Goal: Task Accomplishment & Management: Manage account settings

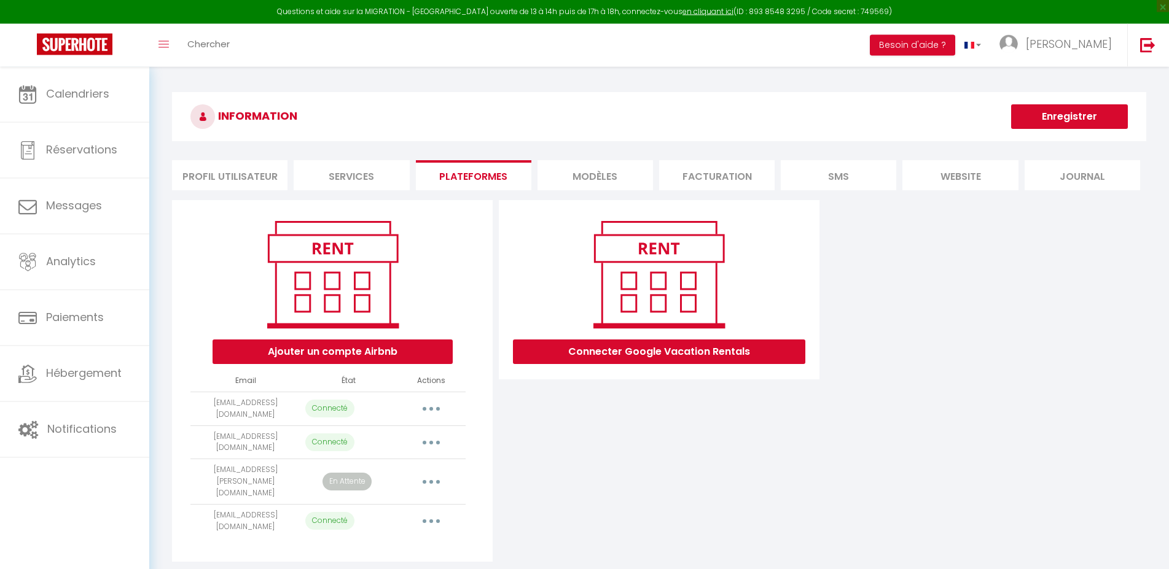
click at [581, 415] on div "Connecter Google Vacation Rentals" at bounding box center [659, 381] width 327 height 362
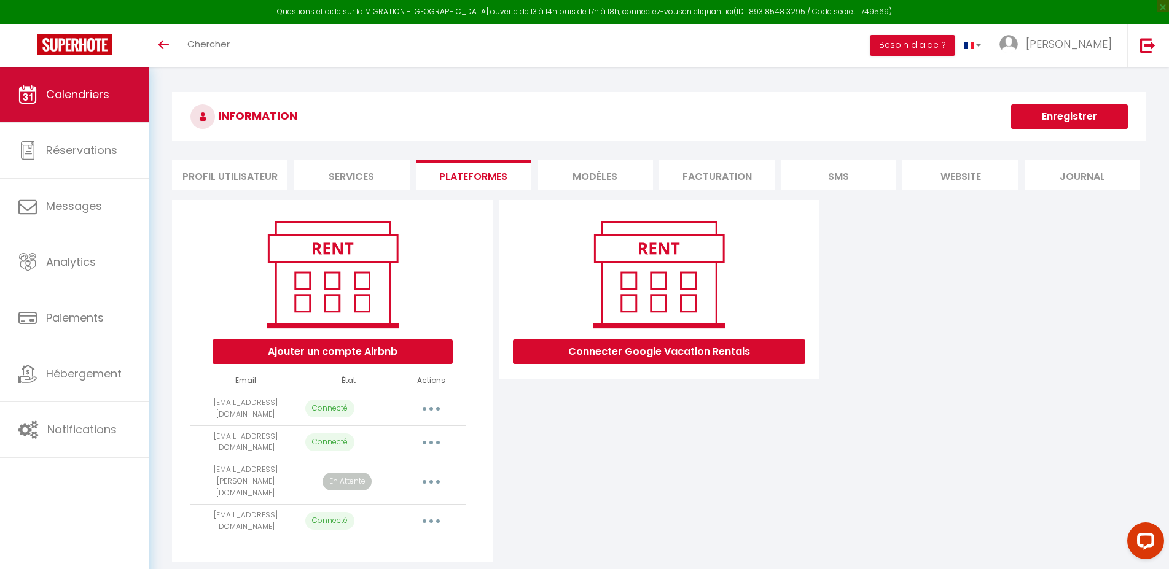
click at [72, 87] on link "Calendriers" at bounding box center [74, 94] width 149 height 55
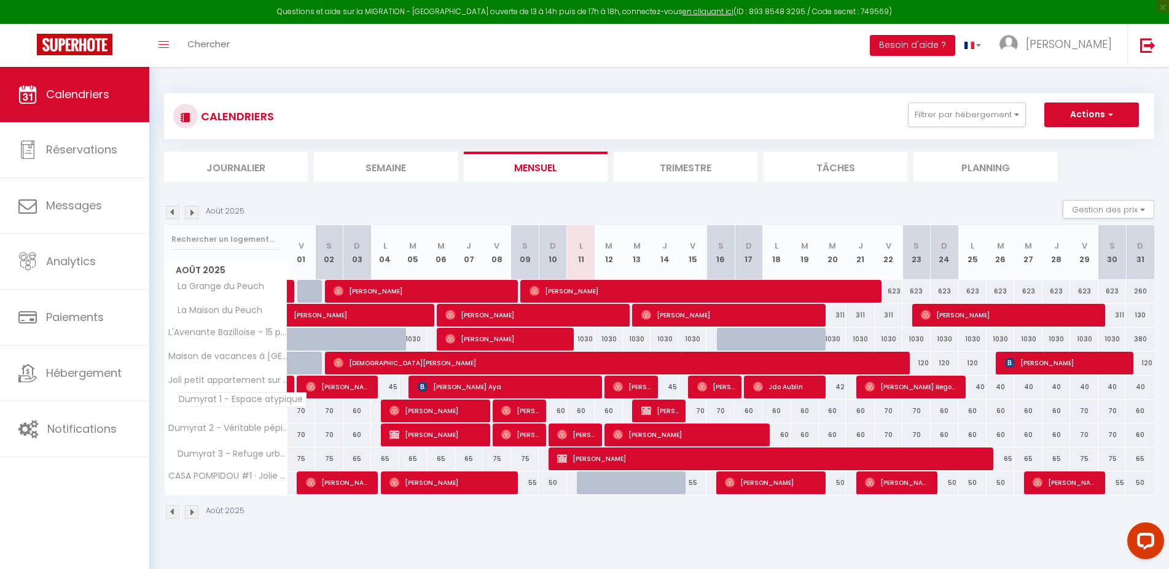
click at [208, 402] on span "Dumyrat 1 - Espace atypique" at bounding box center [240, 399] width 133 height 15
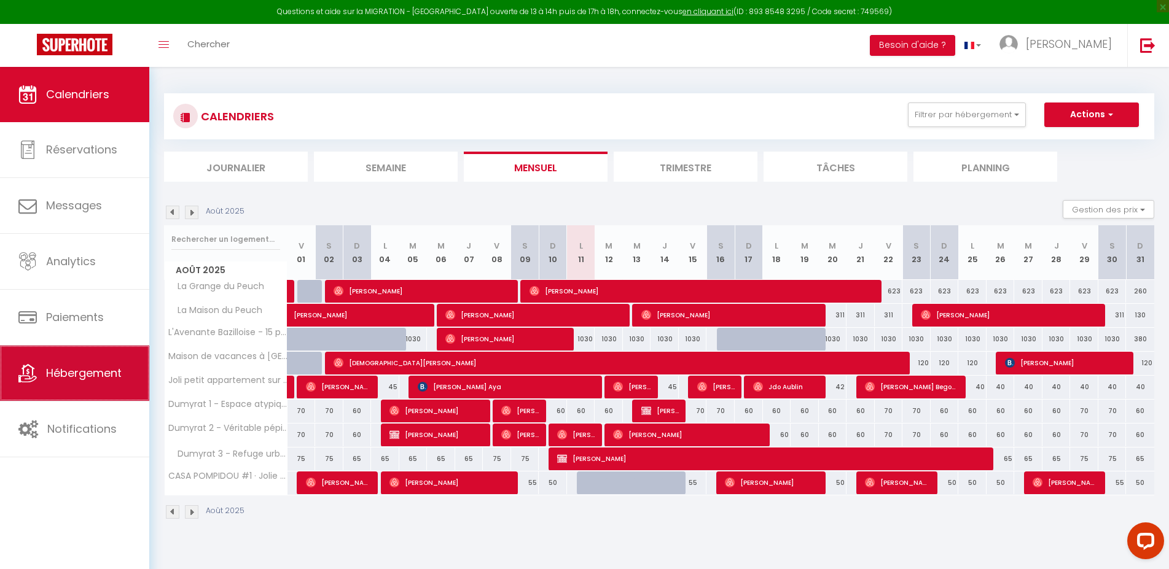
click at [87, 380] on span "Hébergement" at bounding box center [84, 372] width 76 height 15
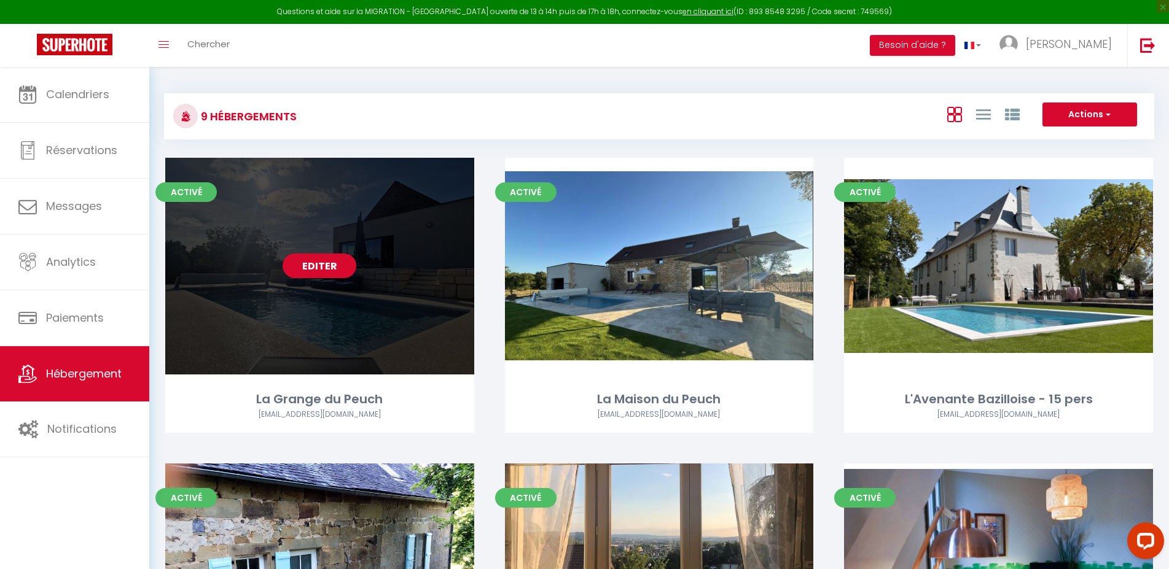
click at [388, 201] on div "Editer" at bounding box center [319, 266] width 309 height 217
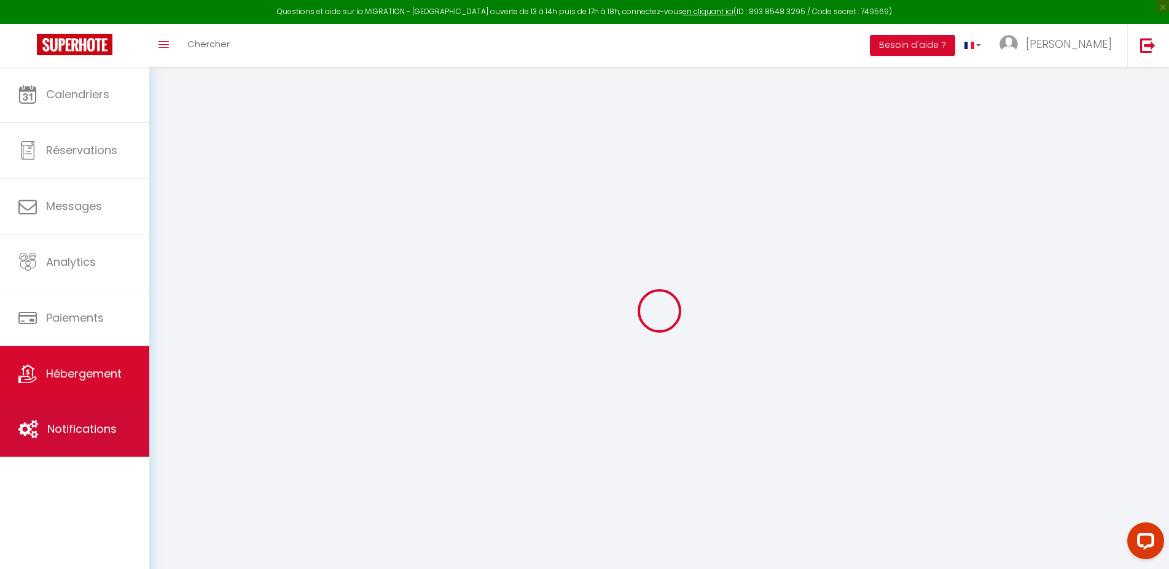
select select
checkbox input "false"
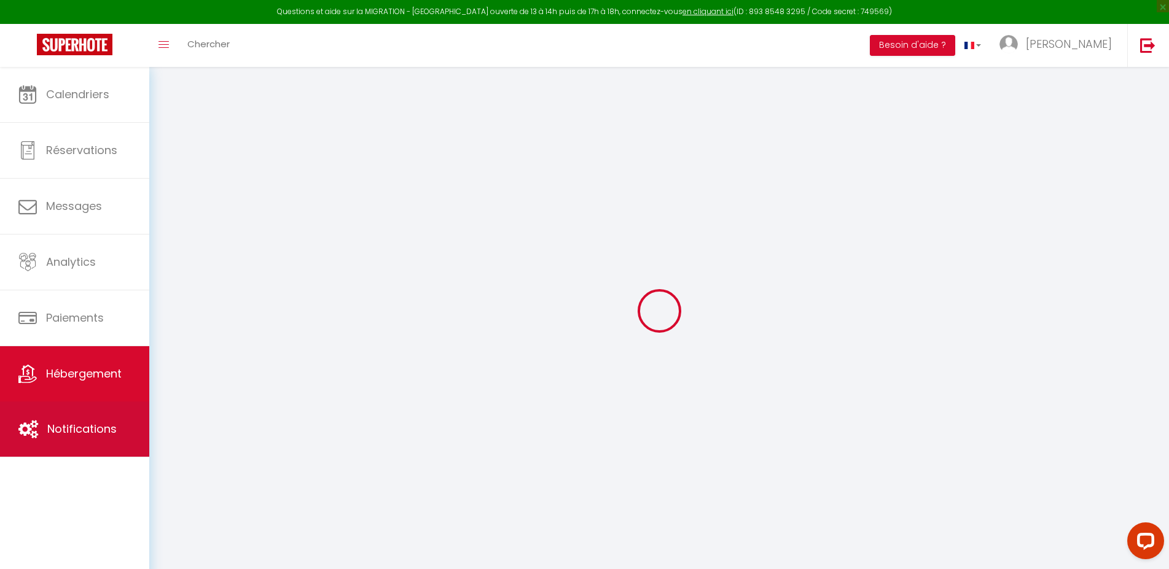
checkbox input "false"
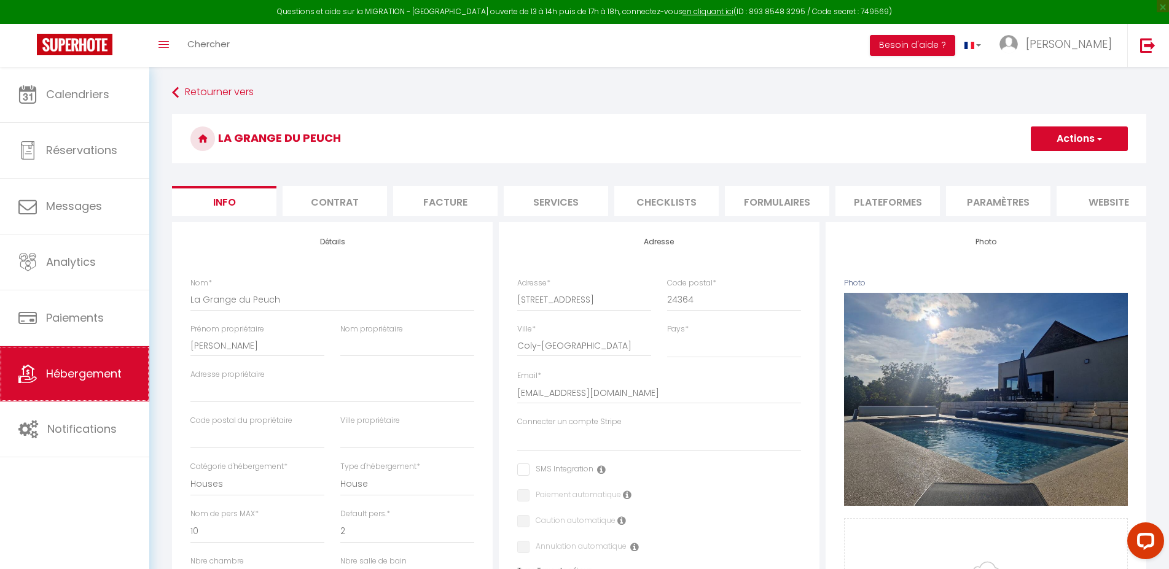
click at [73, 369] on span "Hébergement" at bounding box center [84, 373] width 76 height 15
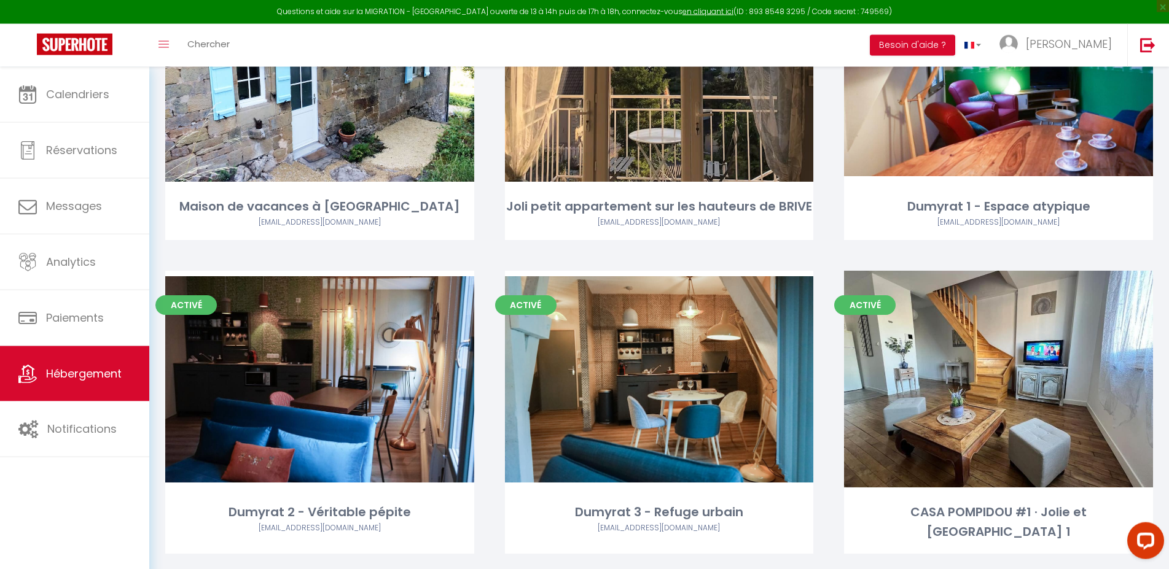
scroll to position [529, 0]
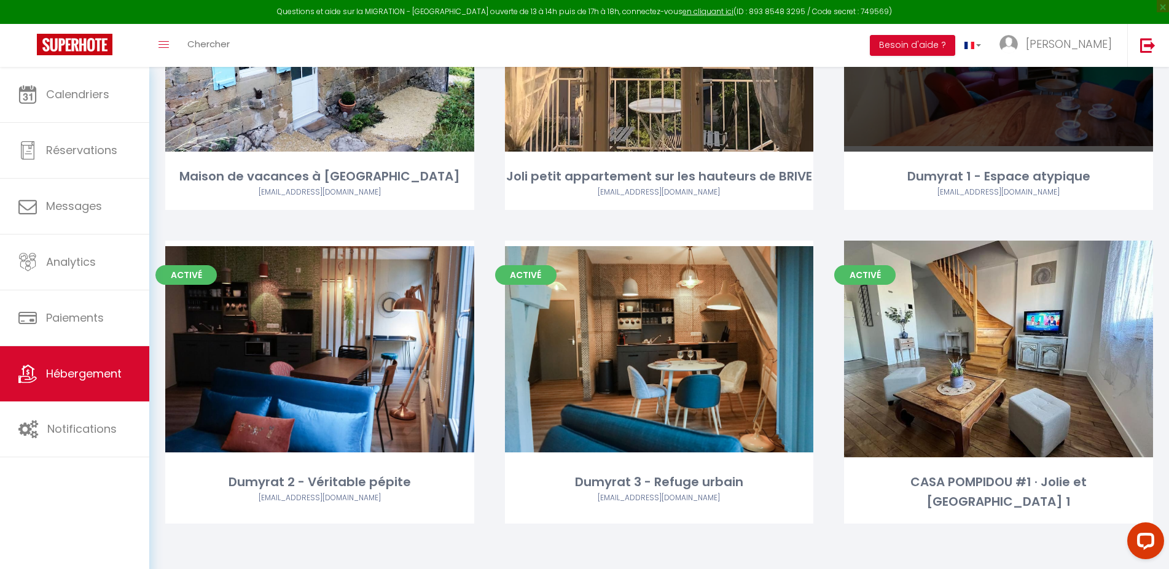
click at [934, 96] on div "Editer" at bounding box center [998, 43] width 309 height 217
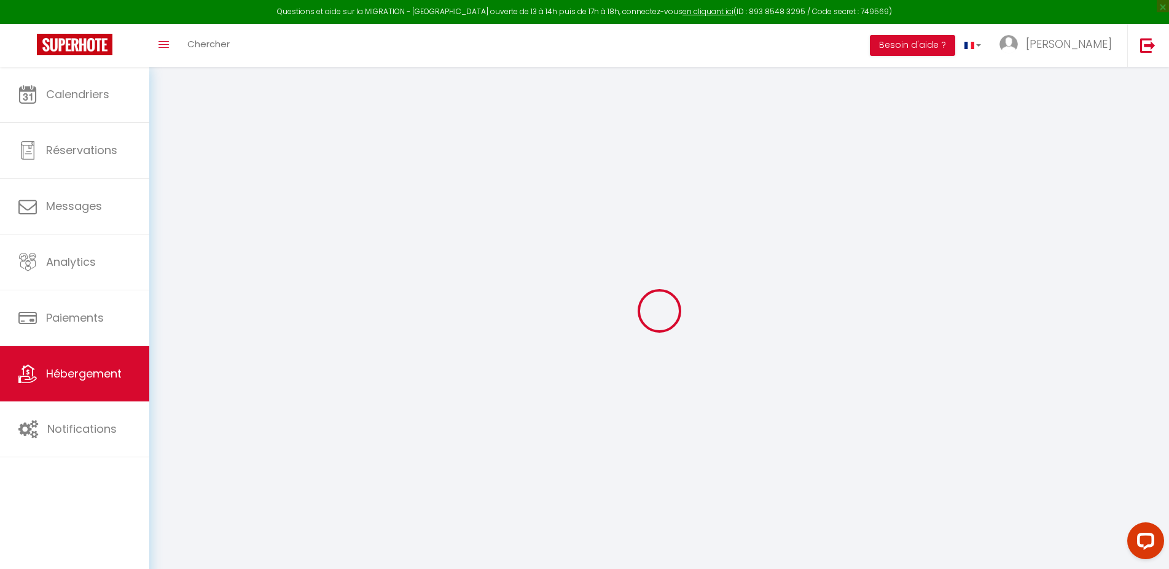
select select
checkbox input "false"
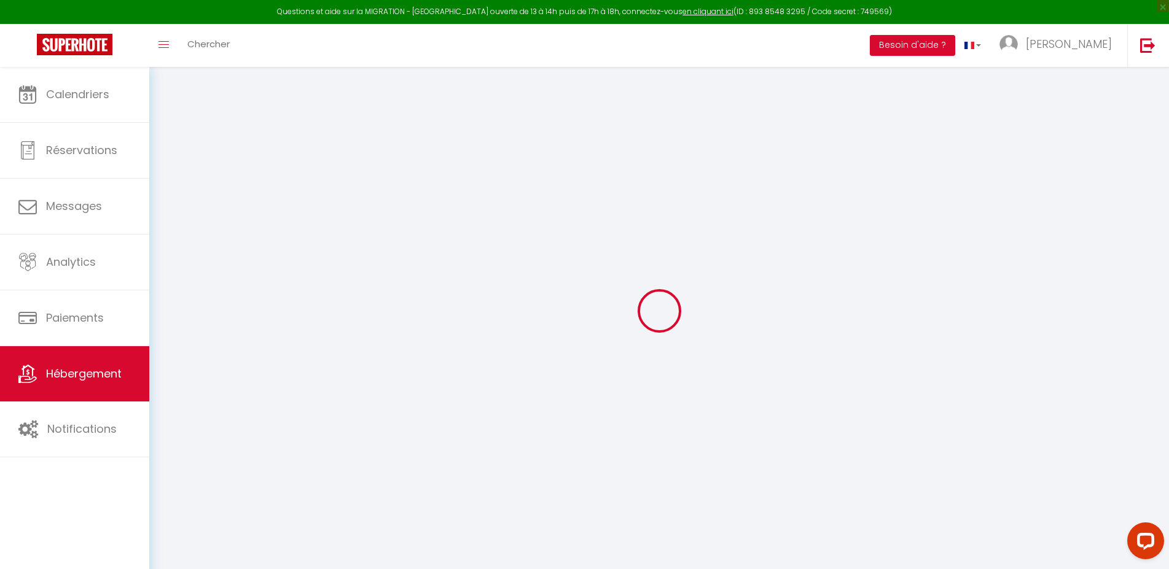
checkbox input "false"
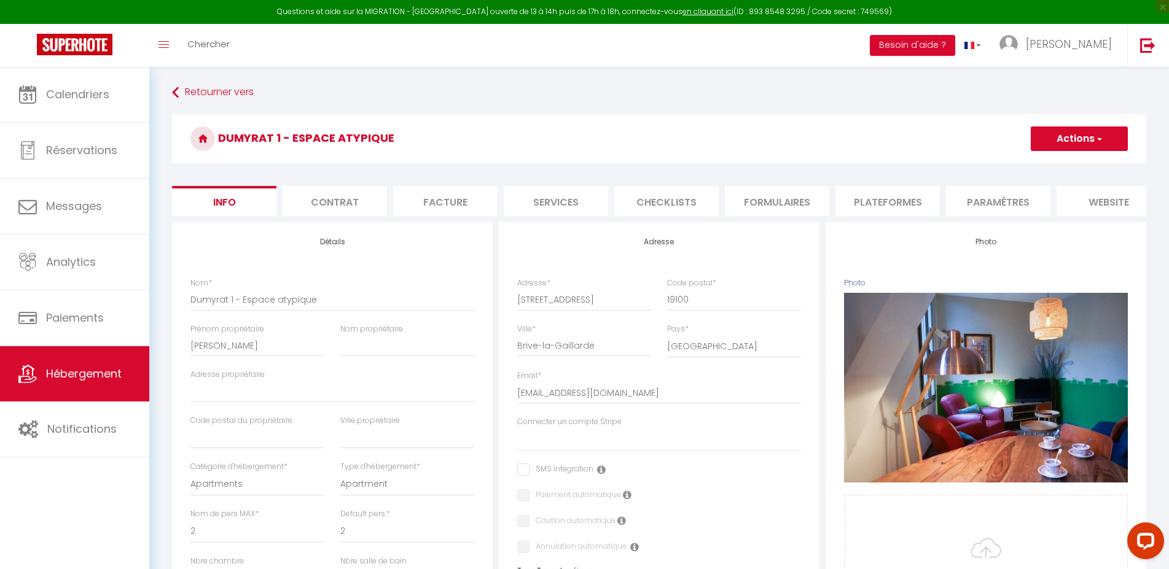
click at [872, 205] on li "Plateformes" at bounding box center [887, 201] width 104 height 30
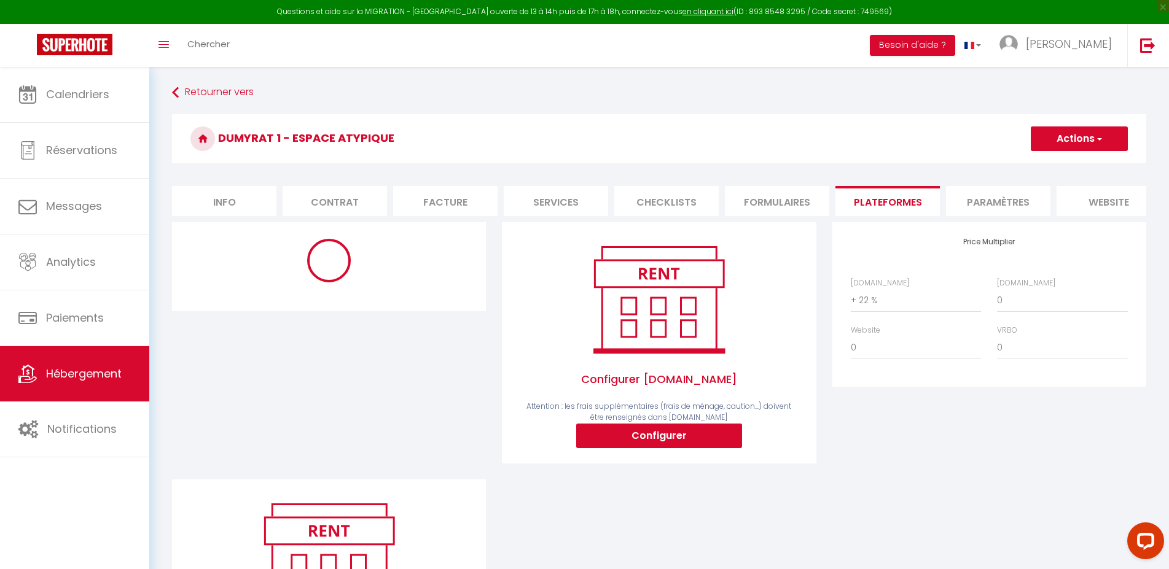
select select "8225-1154156503630927140"
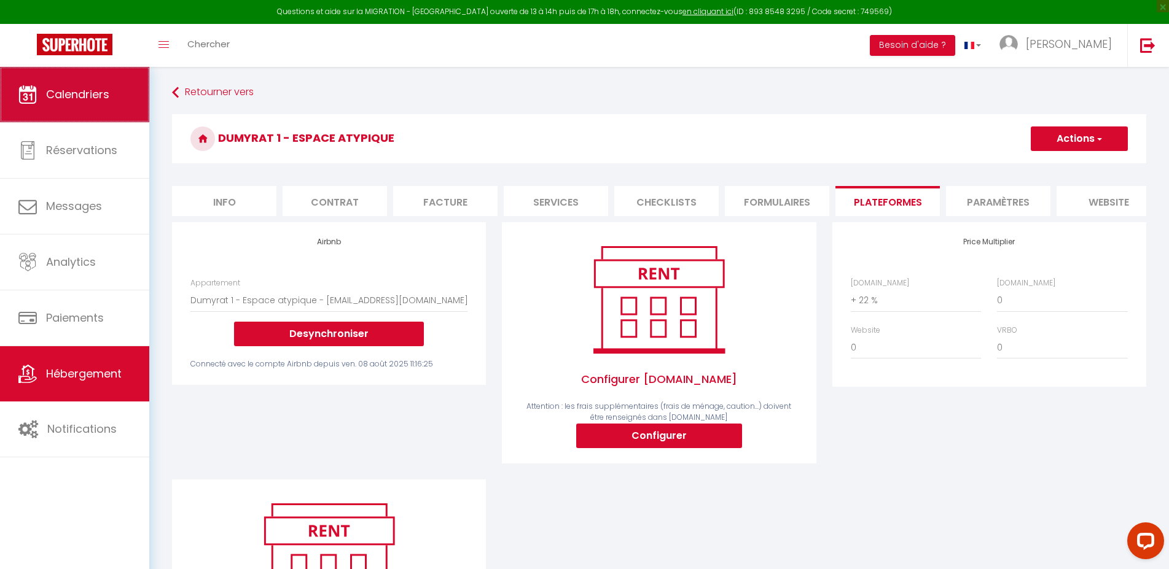
click at [79, 103] on link "Calendriers" at bounding box center [74, 94] width 149 height 55
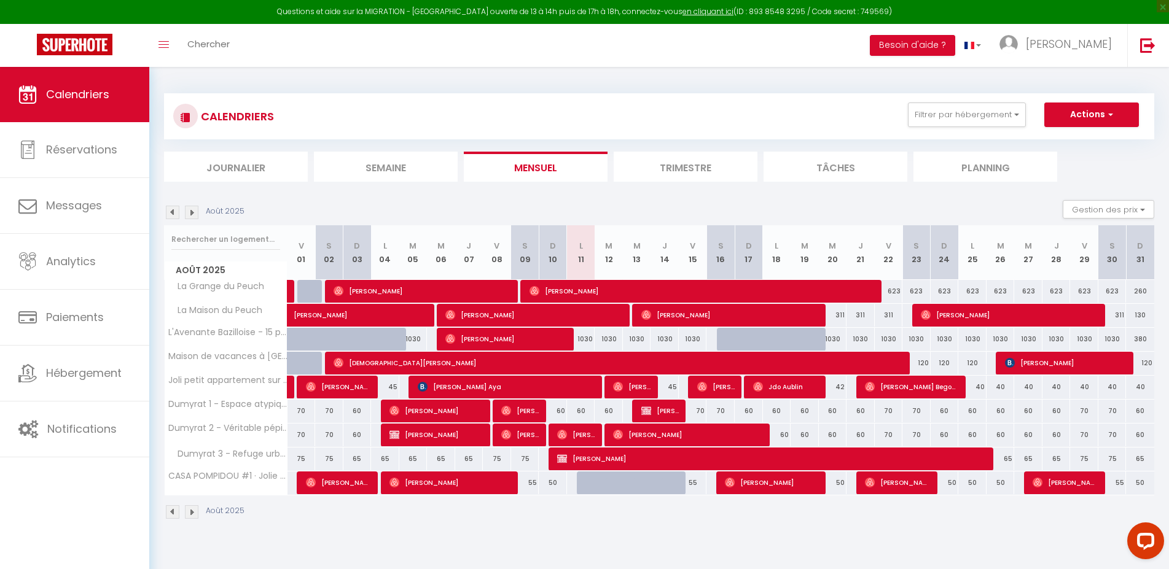
click at [658, 412] on span "[PERSON_NAME]" at bounding box center [659, 410] width 37 height 23
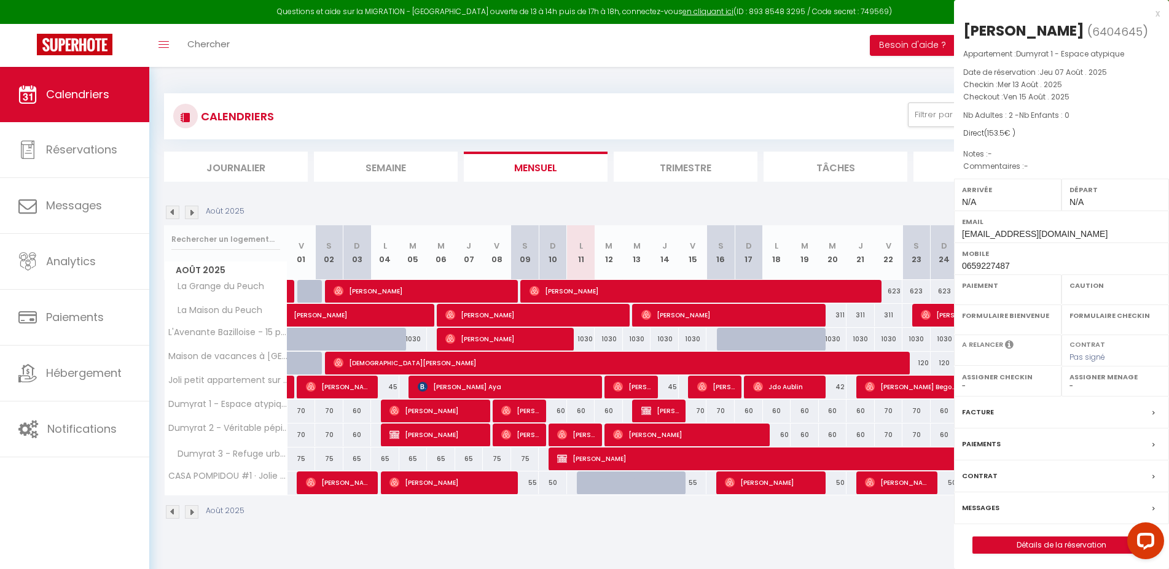
select select "OK"
select select "KO"
select select "0"
select select "1"
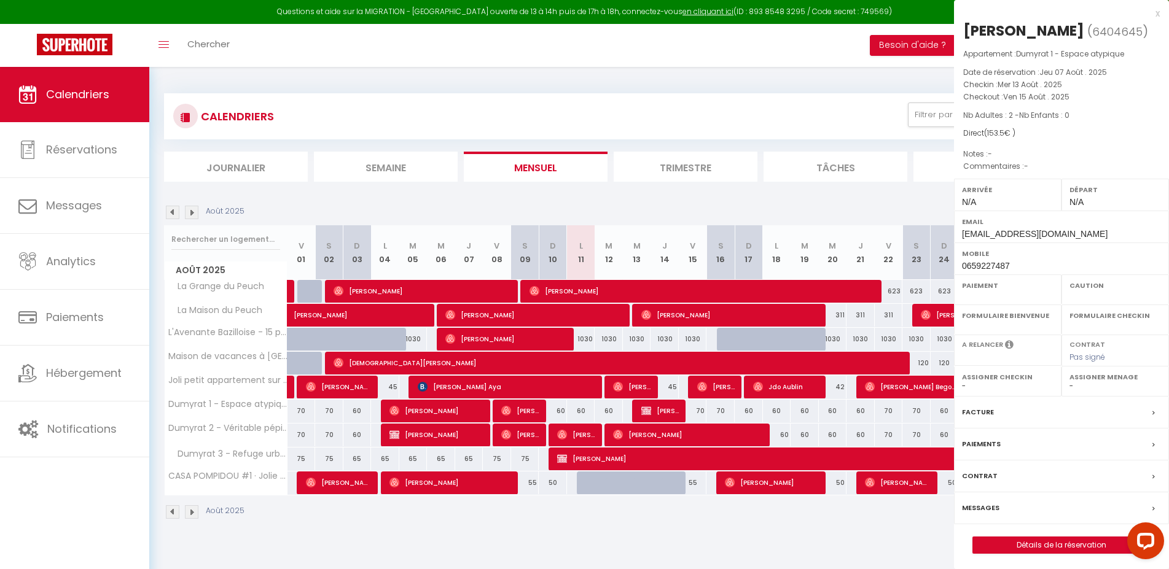
select select
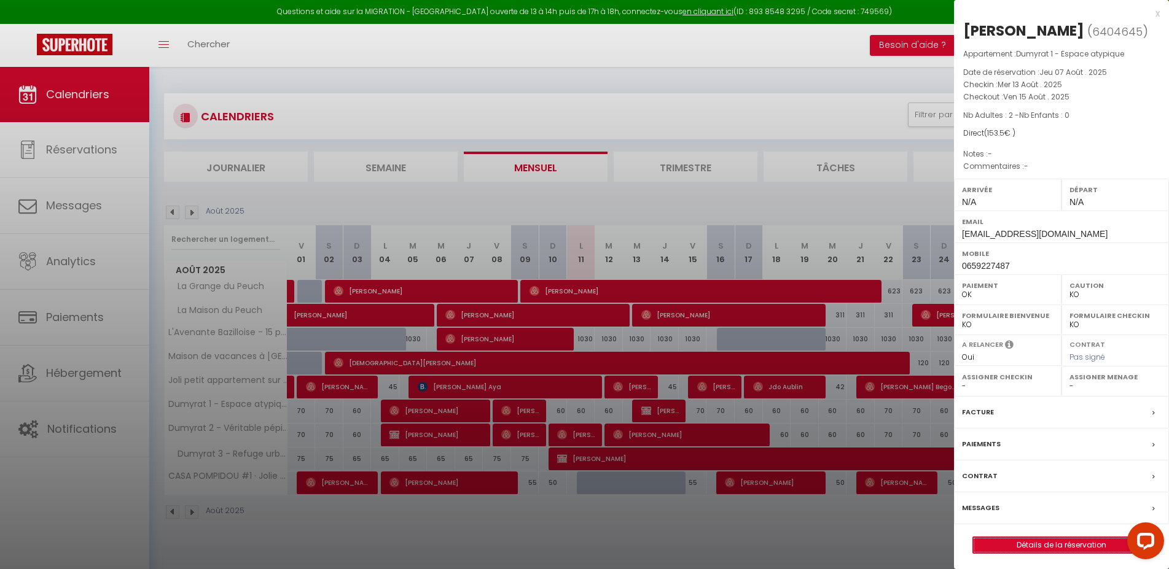
click at [1038, 553] on link "Détails de la réservation" at bounding box center [1061, 545] width 177 height 16
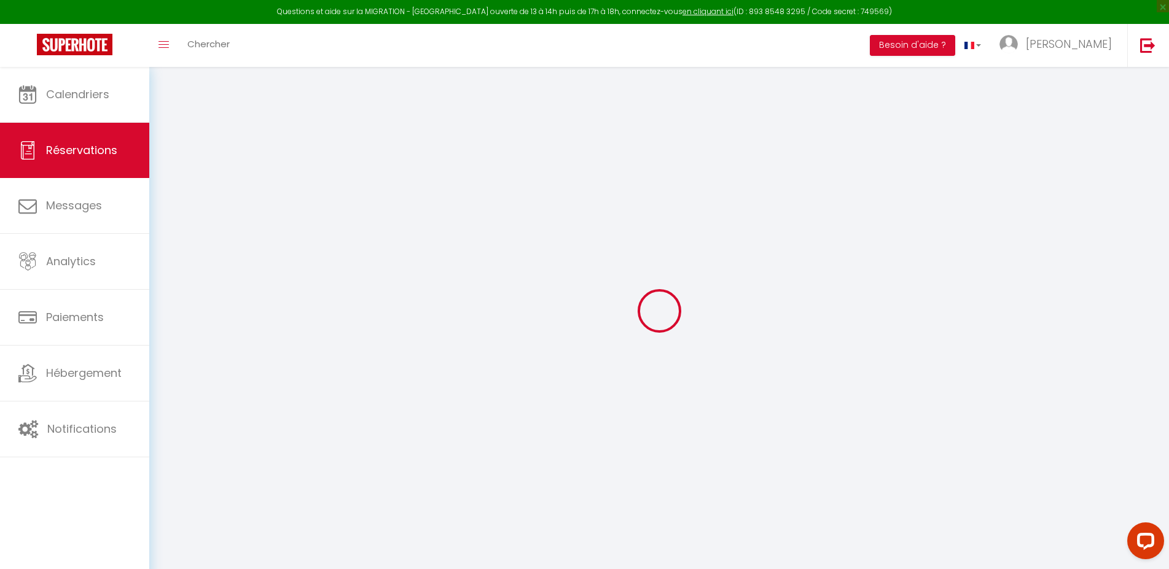
type input "[PERSON_NAME]"
type input "Bruynswyck"
type input "[EMAIL_ADDRESS][DOMAIN_NAME]"
type input "0659227487"
select select "FR"
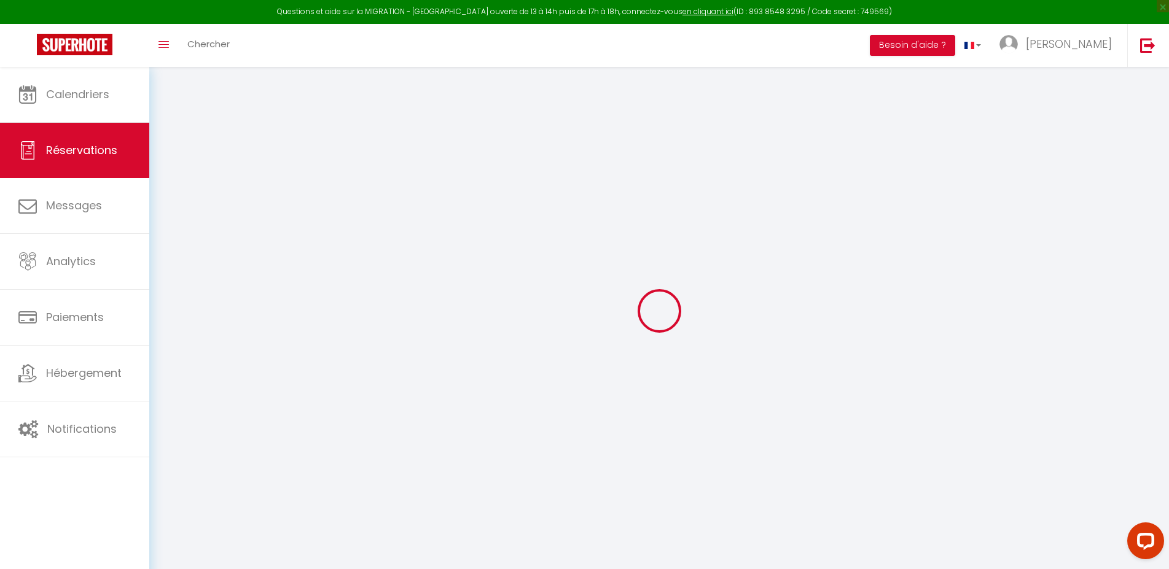
select select "72450"
select select "1"
type input "Mer 13 Août 2025"
select select
type input "Ven 15 Août 2025"
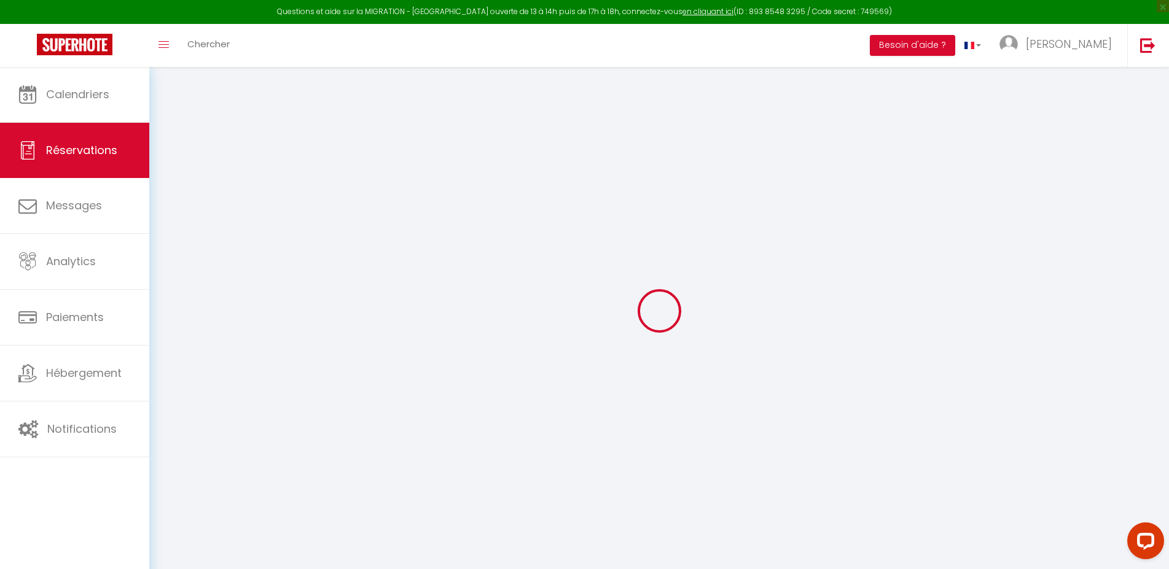
select select
type input "2"
select select "12"
select select
type input "123.5"
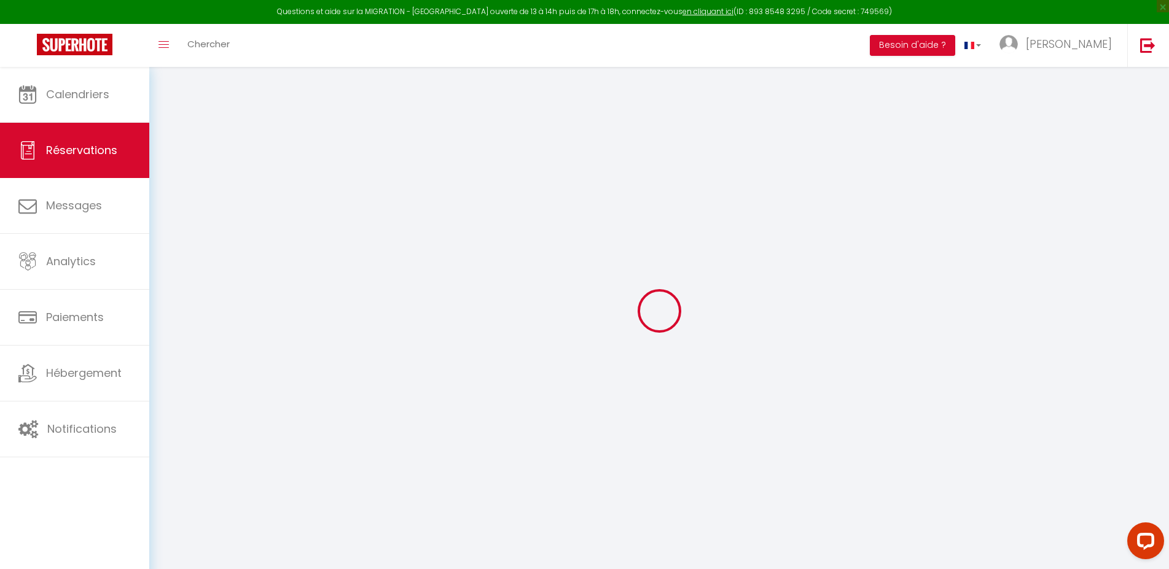
checkbox input "false"
type input "0"
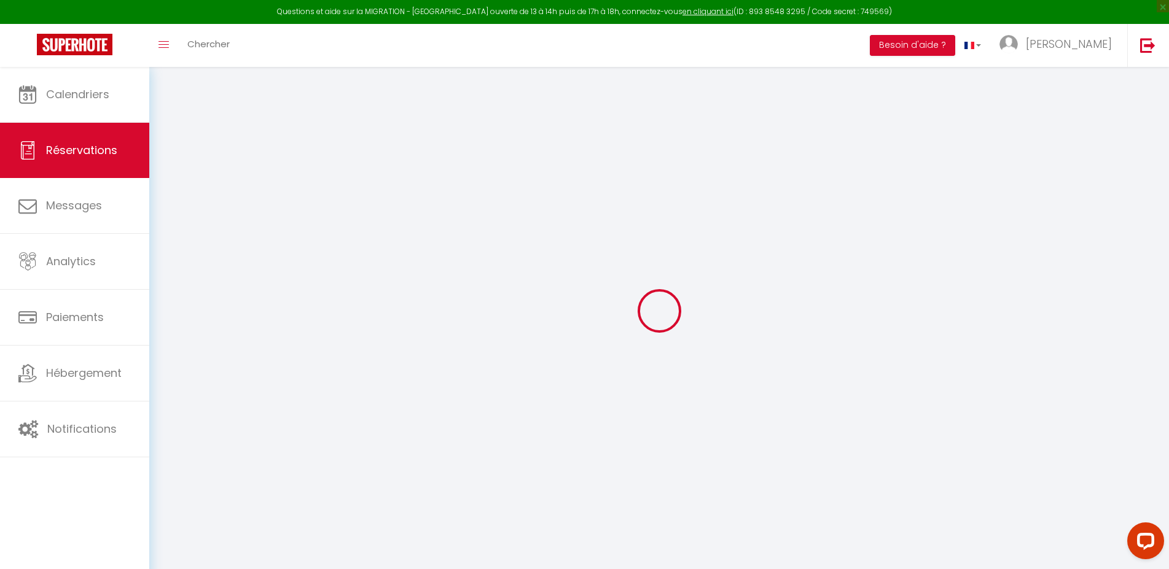
select select
select select "14"
checkbox input "false"
select select
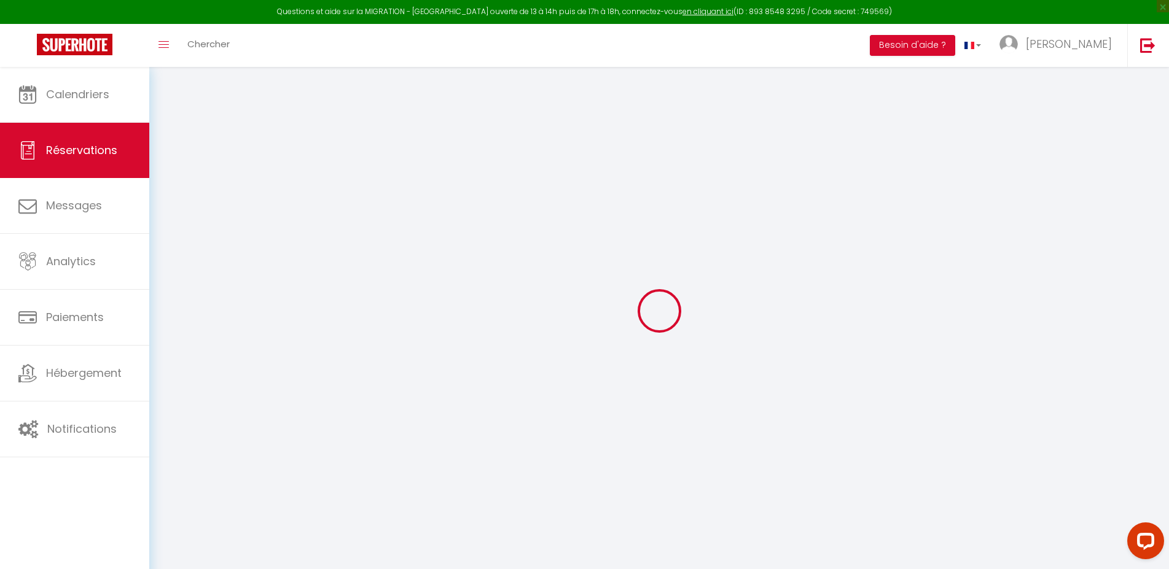
select select
checkbox input "false"
select select
checkbox input "false"
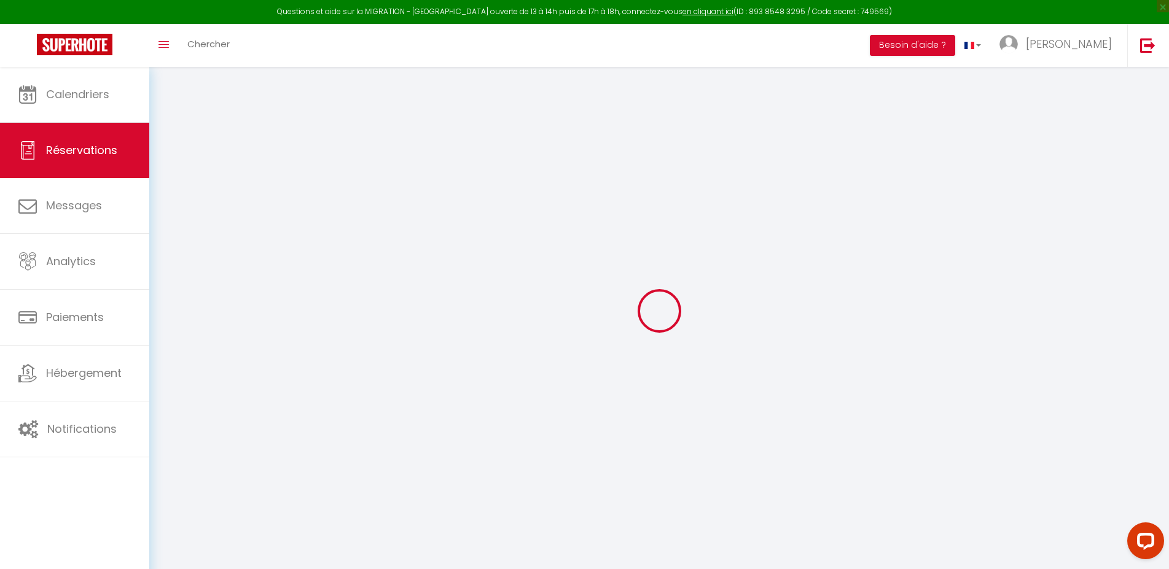
select select
checkbox input "false"
type input "30"
select select
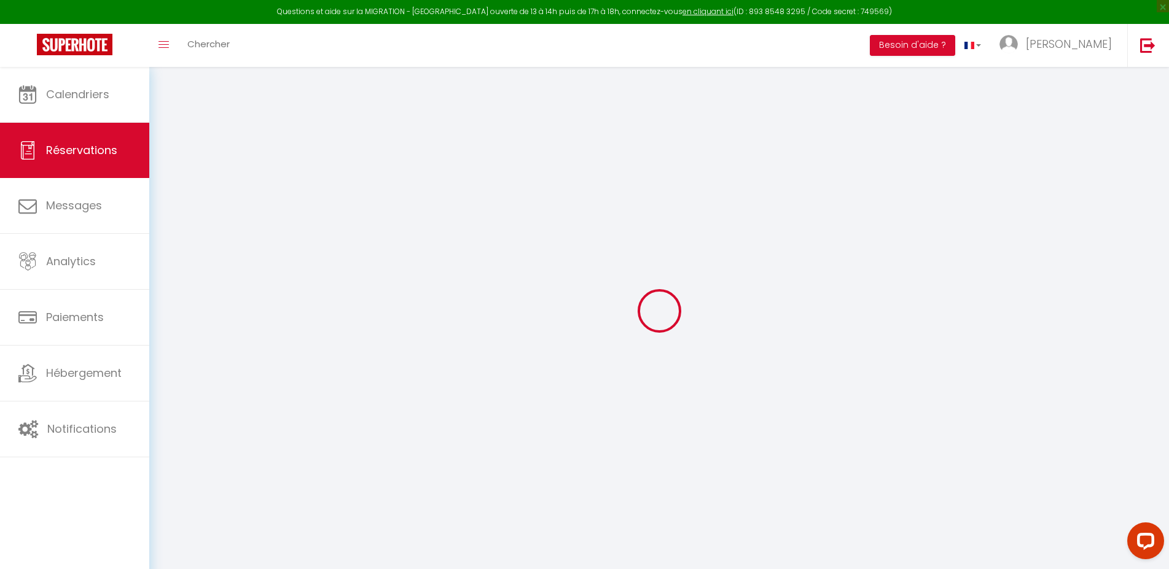
select select
checkbox input "false"
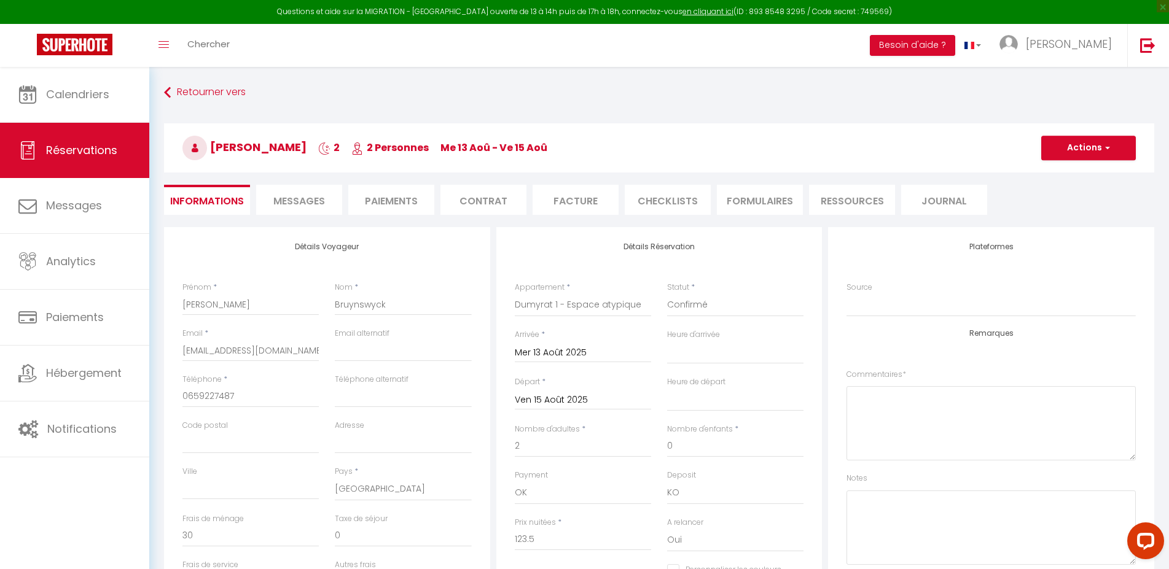
select select
checkbox input "false"
click at [1081, 144] on button "Actions" at bounding box center [1088, 148] width 95 height 25
click at [1056, 174] on link "Enregistrer" at bounding box center [1075, 175] width 97 height 16
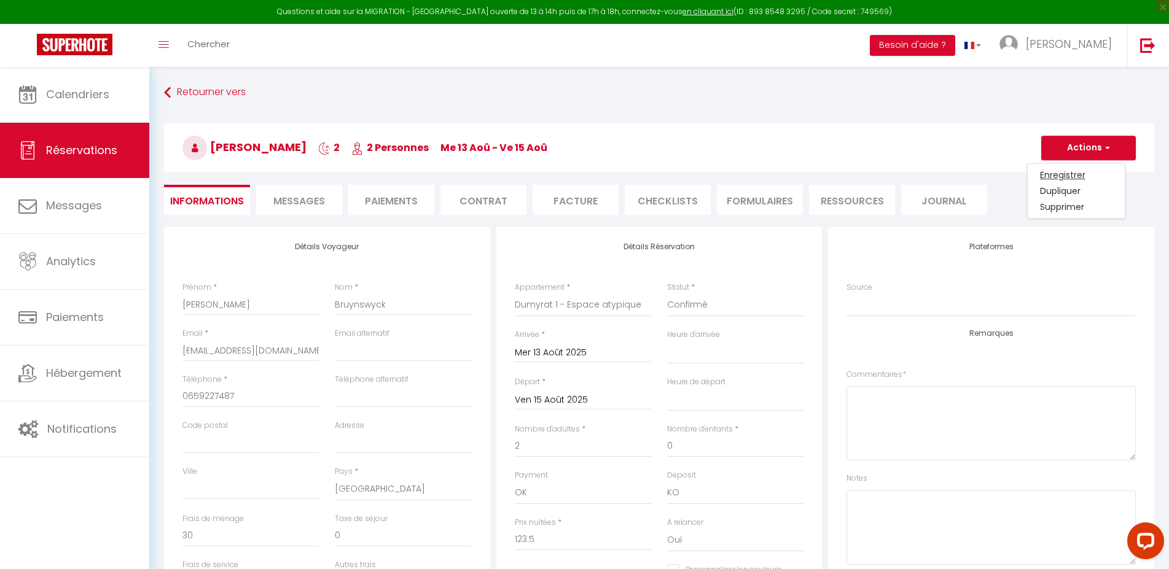
select select "not_cancelled"
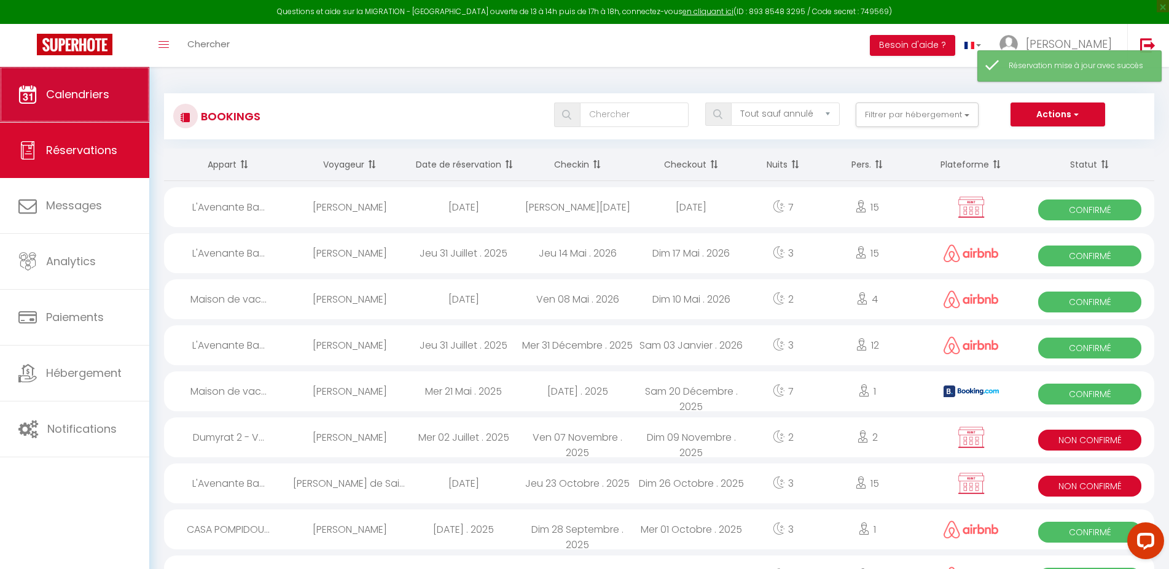
click at [70, 98] on span "Calendriers" at bounding box center [77, 94] width 63 height 15
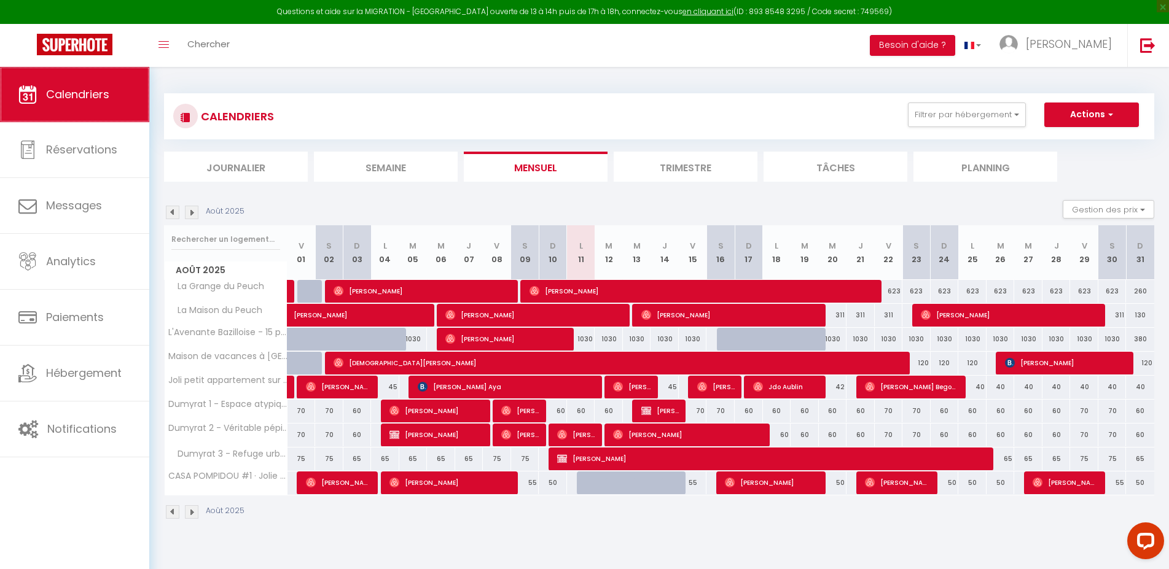
click at [89, 102] on span "Calendriers" at bounding box center [77, 94] width 63 height 15
click at [193, 214] on img at bounding box center [192, 213] width 14 height 14
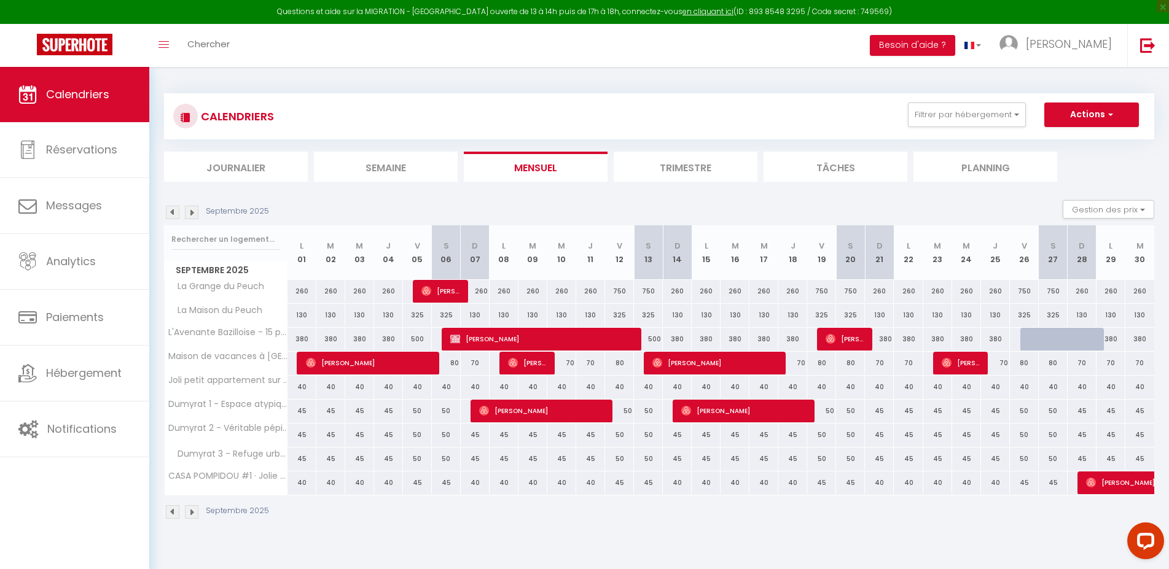
click at [174, 211] on img at bounding box center [173, 213] width 14 height 14
